Goal: Navigation & Orientation: Find specific page/section

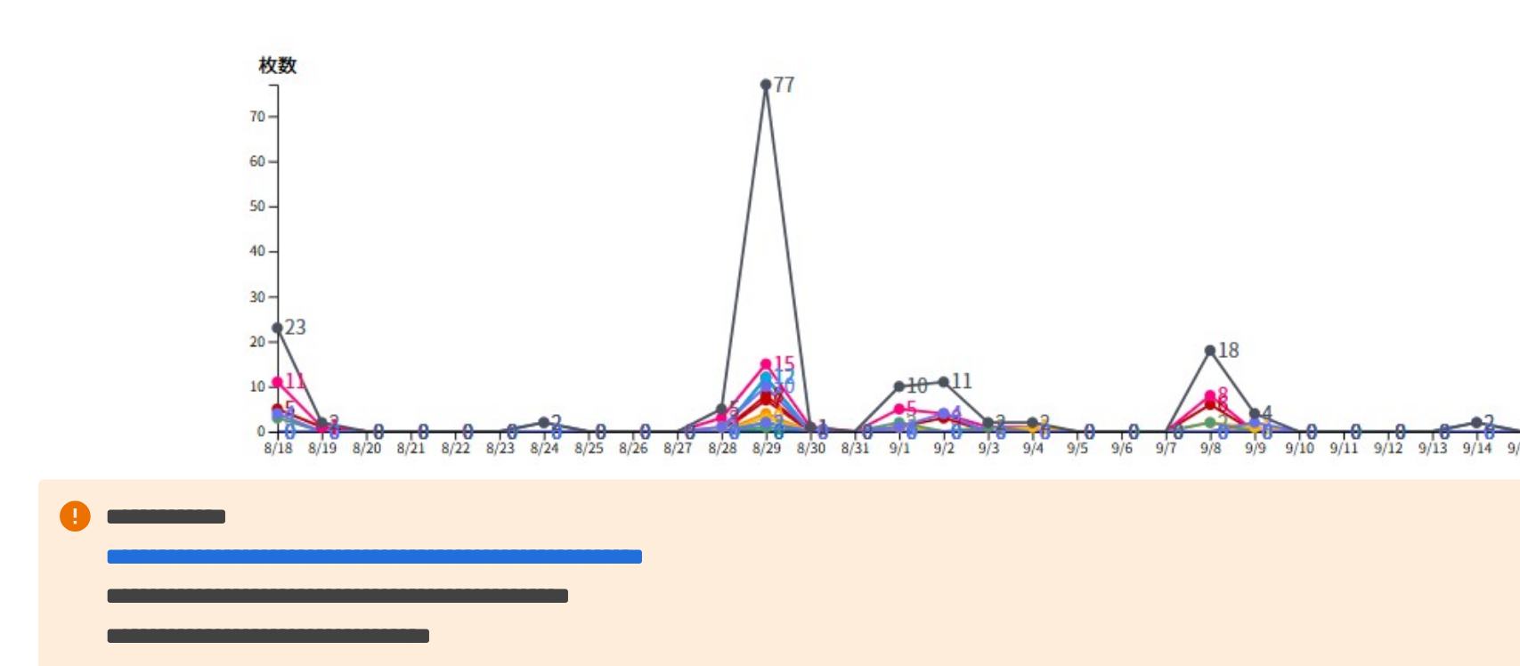
scroll to position [5189, 0]
